Goal: Check status

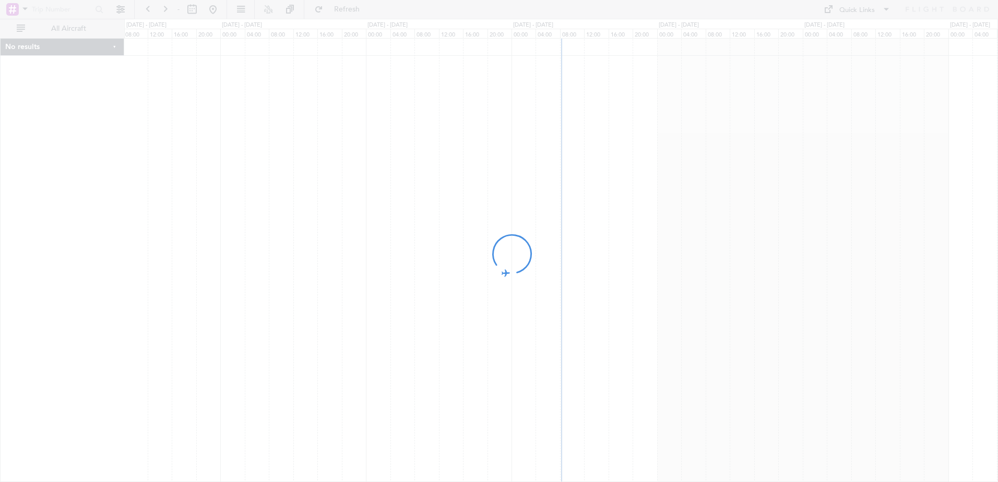
drag, startPoint x: 939, startPoint y: 208, endPoint x: 220, endPoint y: 230, distance: 719.1
click at [220, 230] on div at bounding box center [499, 241] width 998 height 482
drag, startPoint x: 660, startPoint y: 214, endPoint x: 431, endPoint y: 233, distance: 230.0
click at [431, 233] on div at bounding box center [499, 241] width 998 height 482
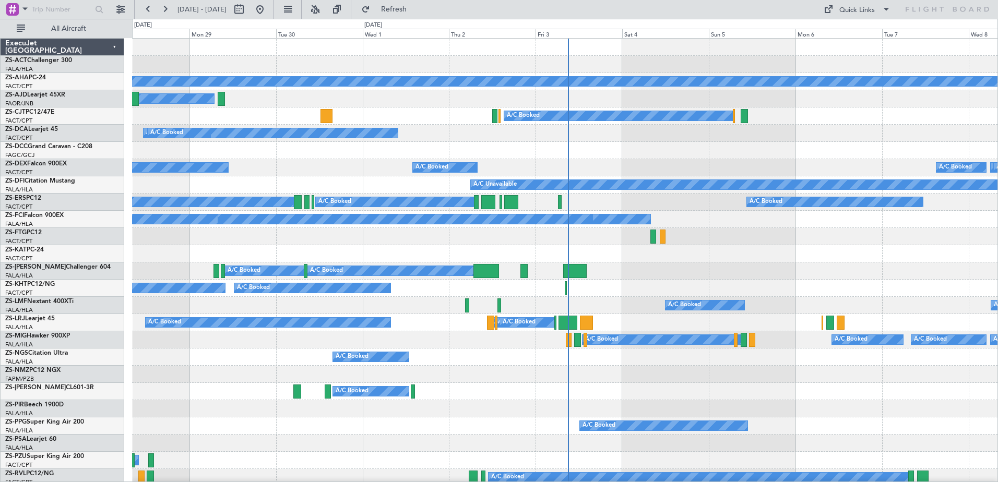
scroll to position [25, 0]
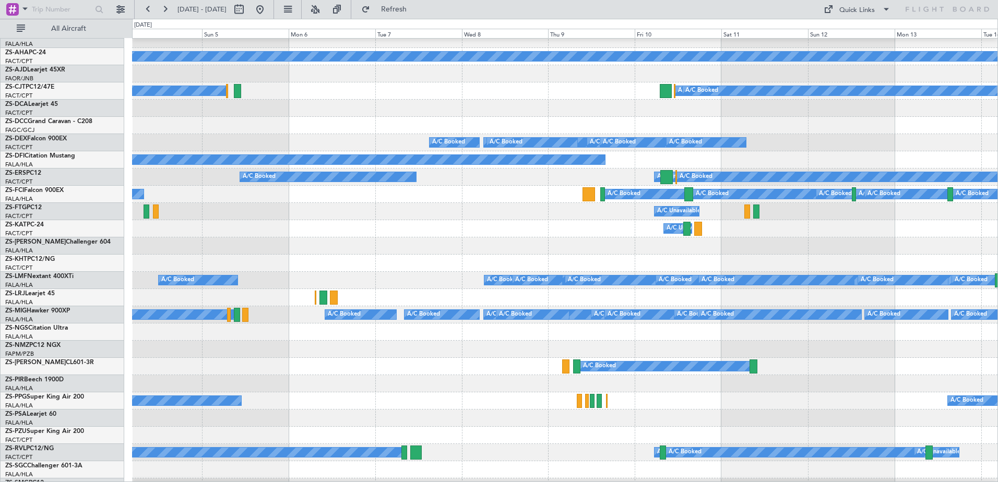
click at [139, 289] on div "A/C Booked A/C Booked A/C Booked A/C Booked A/C Booked A/C Booked A/C Booked A/…" at bounding box center [564, 280] width 865 height 17
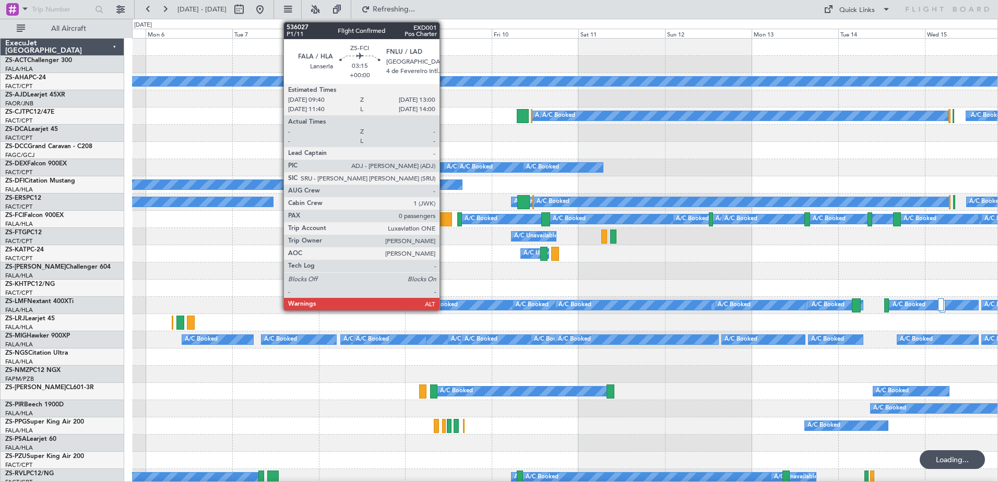
click at [444, 220] on div at bounding box center [446, 219] width 13 height 14
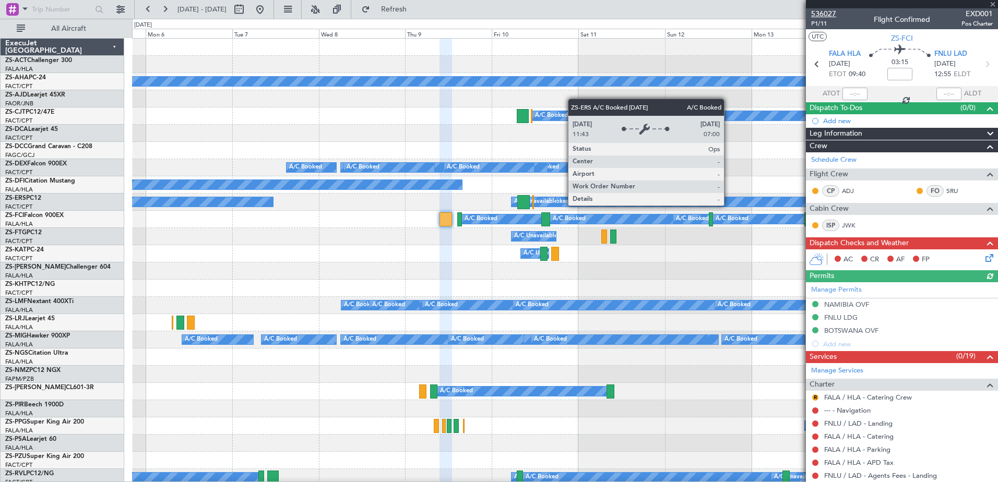
click at [833, 15] on span "536027" at bounding box center [823, 13] width 25 height 11
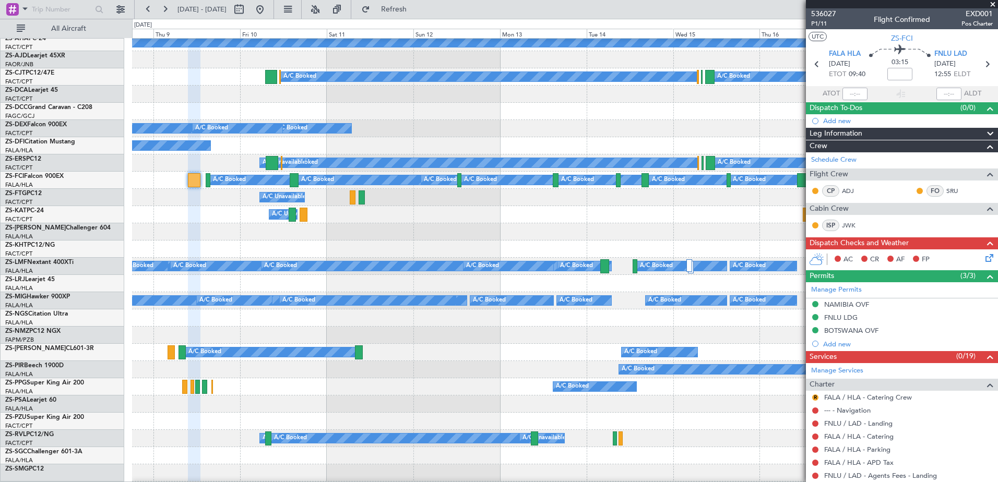
scroll to position [36, 0]
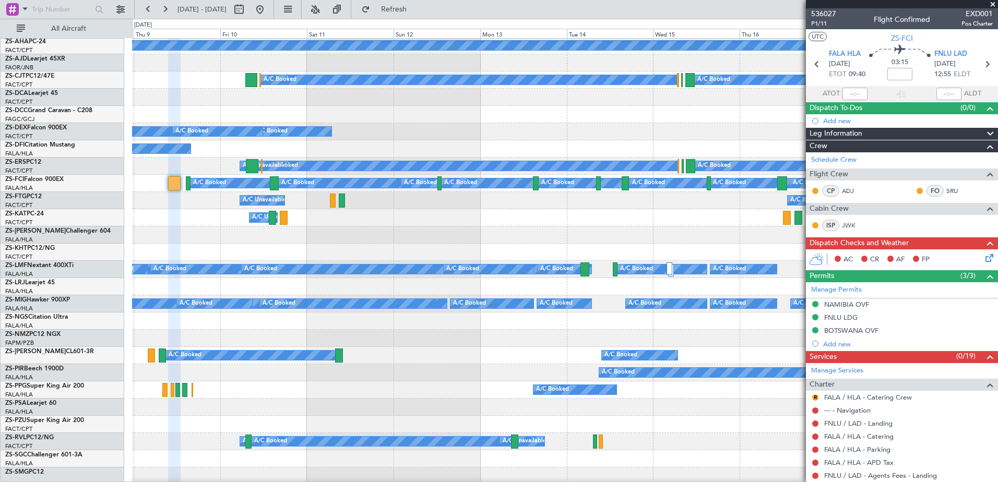
click at [420, 208] on div "A/C Unavailable A/C Booked" at bounding box center [564, 200] width 865 height 17
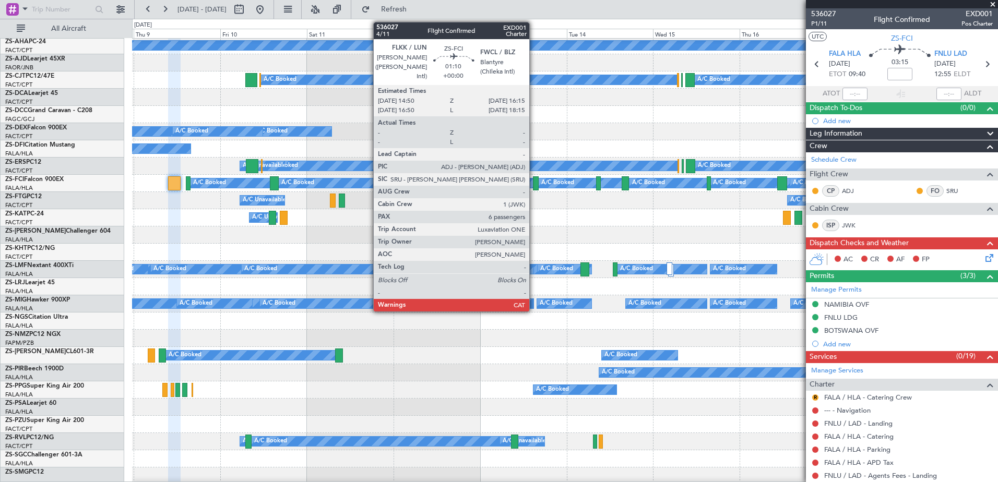
click at [534, 187] on div at bounding box center [535, 183] width 5 height 14
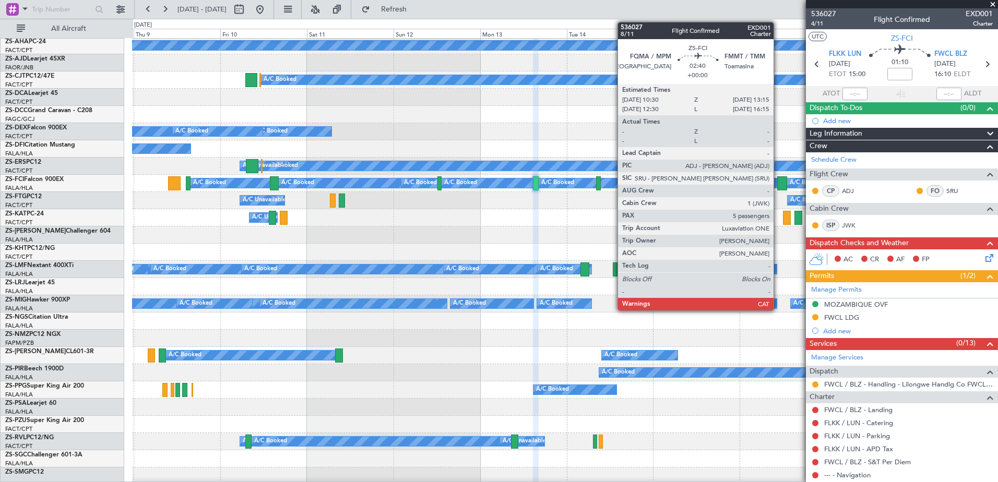
click at [778, 184] on div at bounding box center [782, 183] width 10 height 14
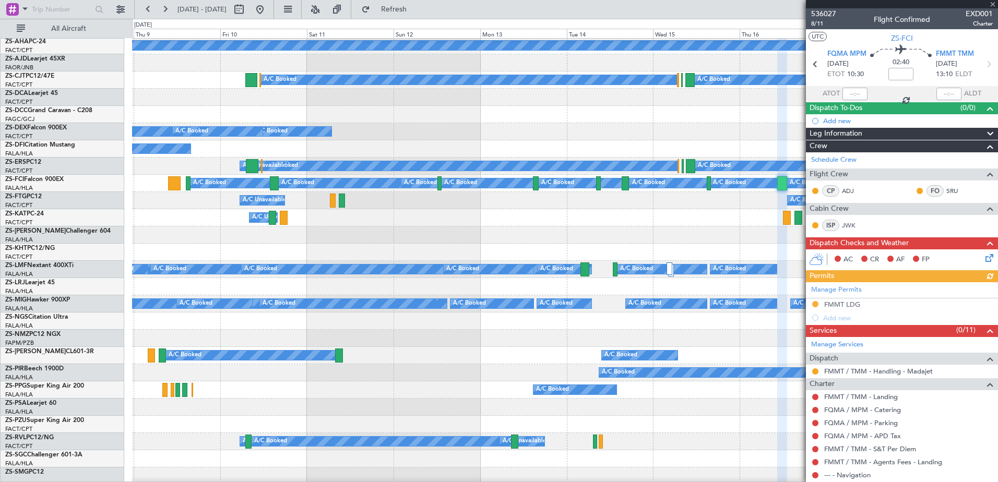
click at [992, 3] on span at bounding box center [993, 4] width 10 height 9
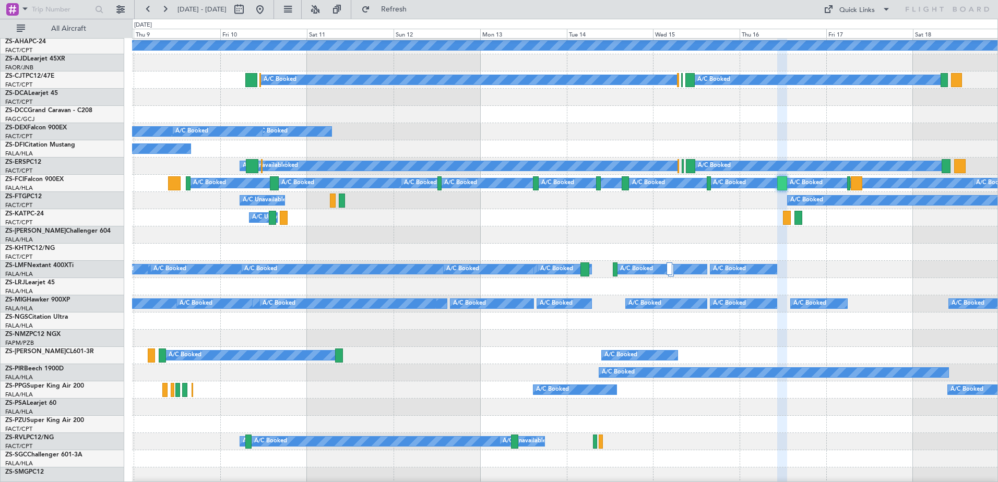
type input "0"
